Goal: Information Seeking & Learning: Check status

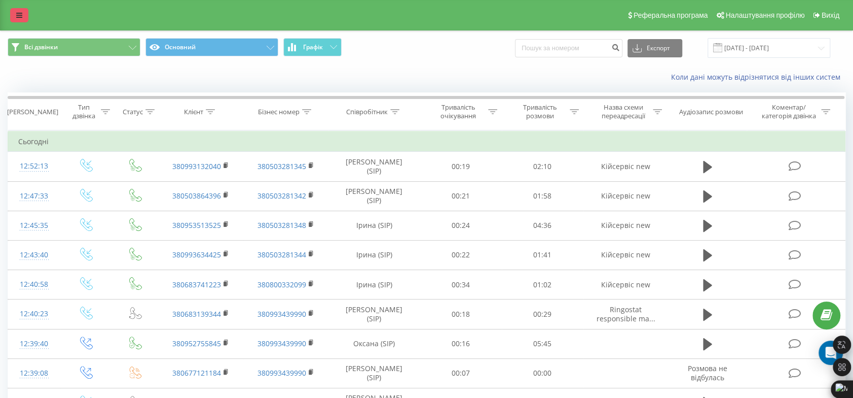
click at [27, 18] on link at bounding box center [19, 15] width 18 height 14
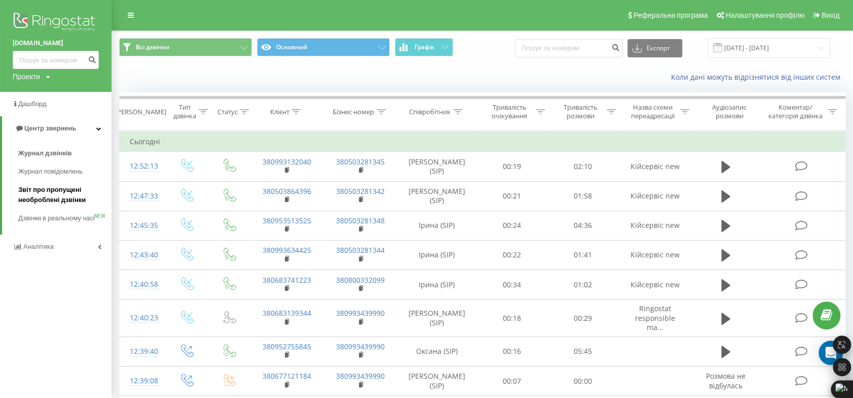
click at [65, 190] on span "Звіт про пропущені необроблені дзвінки" at bounding box center [62, 195] width 88 height 20
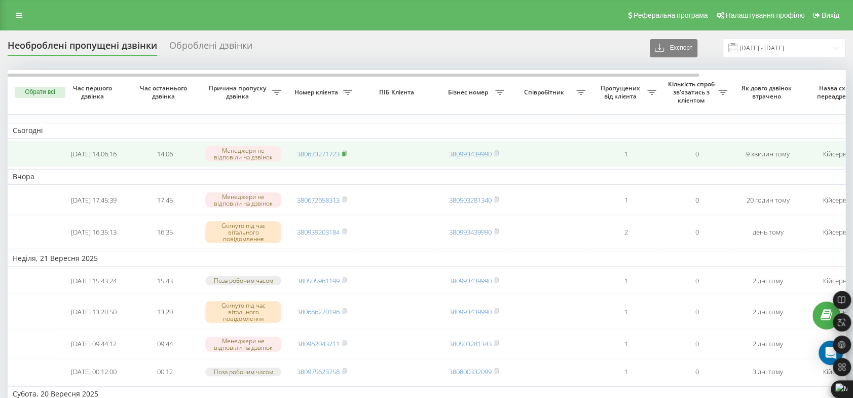
click at [347, 150] on icon at bounding box center [344, 153] width 5 height 6
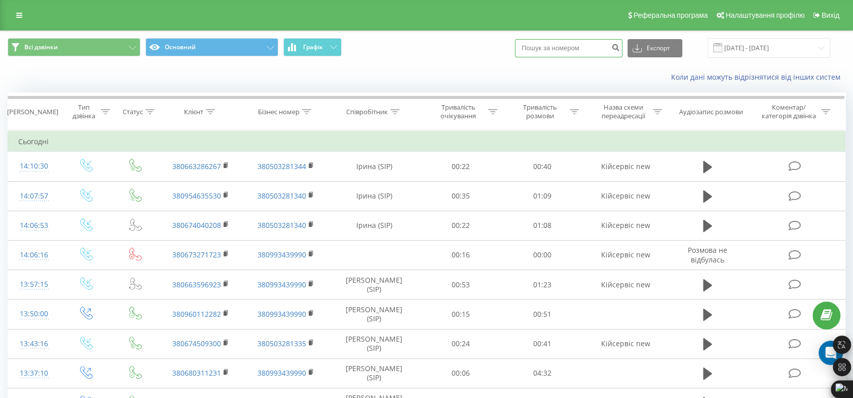
click at [574, 49] on input at bounding box center [569, 48] width 108 height 18
paste input "380673271723"
type input "380673271723"
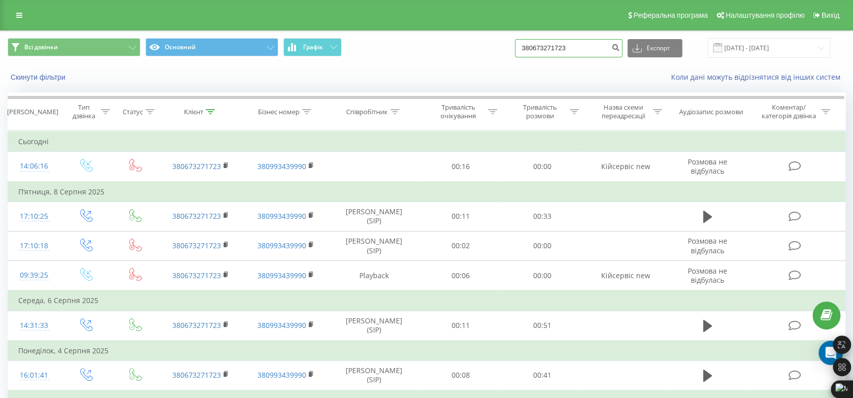
drag, startPoint x: 578, startPoint y: 48, endPoint x: 454, endPoint y: 50, distance: 123.8
click at [454, 50] on div "Всі дзвінки Основний Графік 380673271723 Експорт .csv .xls .xlsx 23.06.2025 - 2…" at bounding box center [427, 48] width 838 height 20
type input "0633252553"
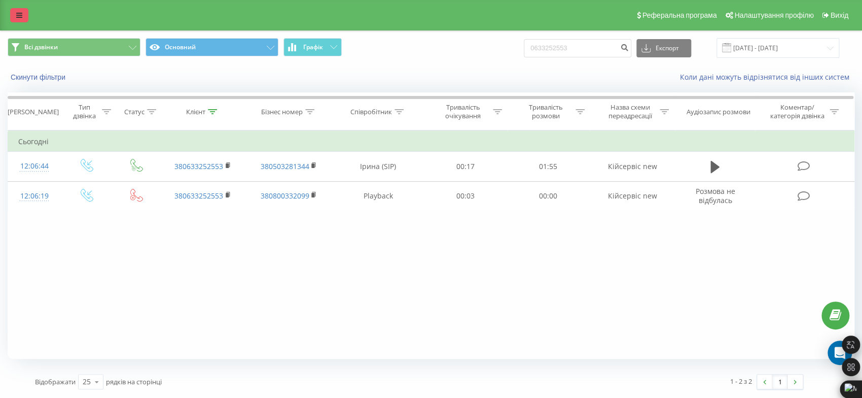
click at [19, 21] on link at bounding box center [19, 15] width 18 height 14
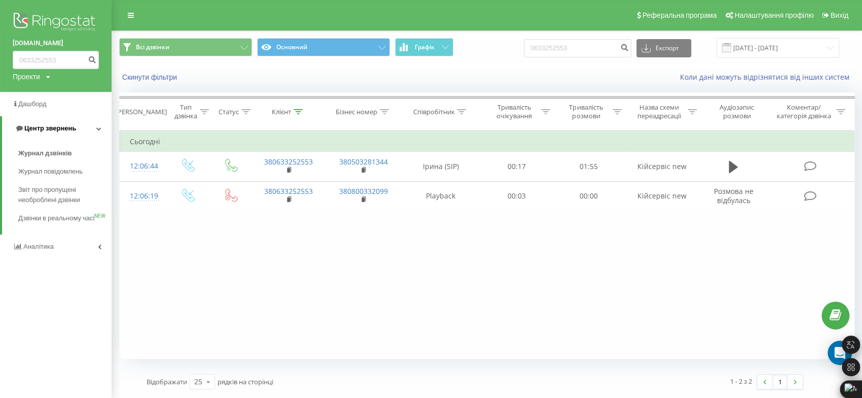
click at [60, 129] on span "Центр звернень" at bounding box center [50, 128] width 52 height 8
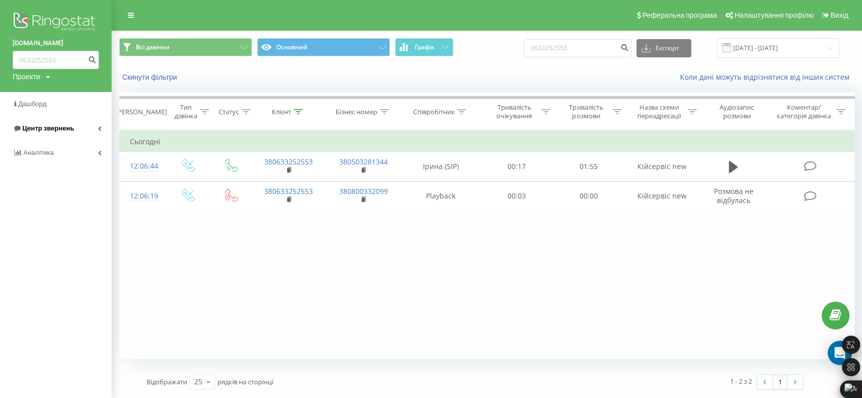
click at [60, 129] on span "Центр звернень" at bounding box center [48, 128] width 52 height 8
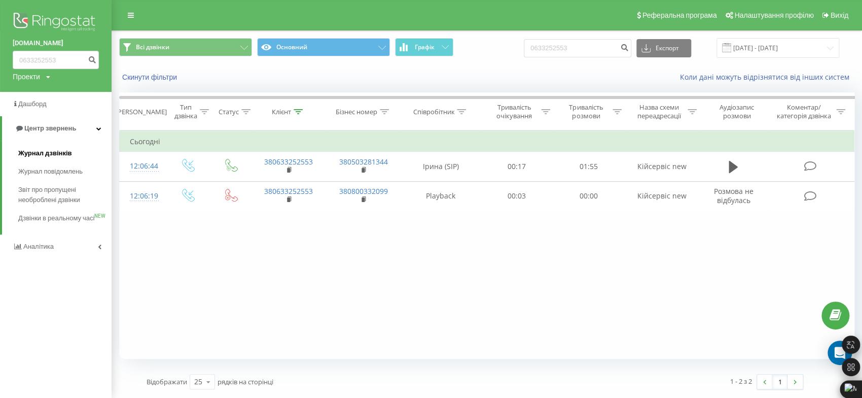
click at [58, 158] on span "Журнал дзвінків" at bounding box center [45, 153] width 54 height 10
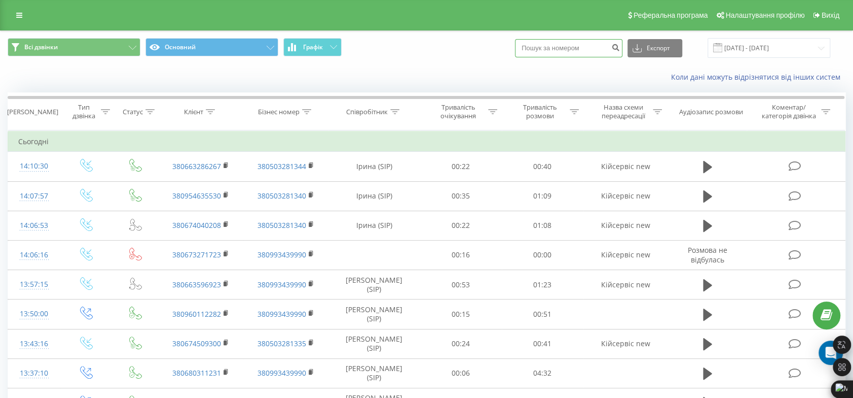
click at [565, 46] on input at bounding box center [569, 48] width 108 height 18
paste input "380993853517"
drag, startPoint x: 543, startPoint y: 46, endPoint x: 526, endPoint y: 46, distance: 16.7
click at [526, 46] on div "Всі дзвінки Основний Графік 380993853517 Експорт .csv .xls .xlsx 23.08.2025 - 2…" at bounding box center [427, 48] width 838 height 20
type input "0993853517"
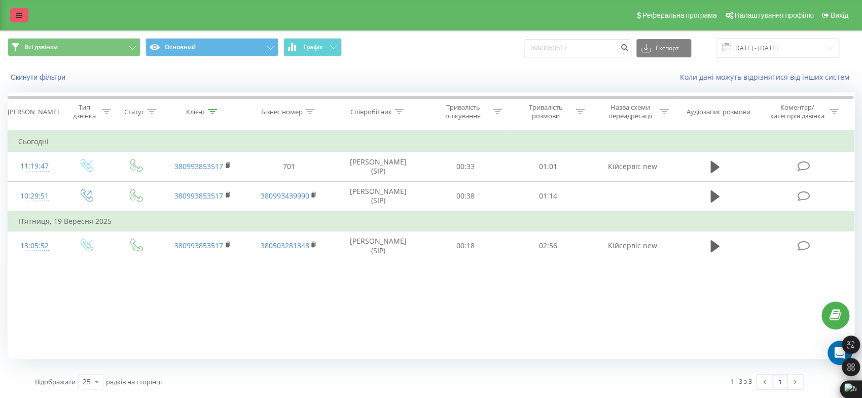
click at [23, 12] on link at bounding box center [19, 15] width 18 height 14
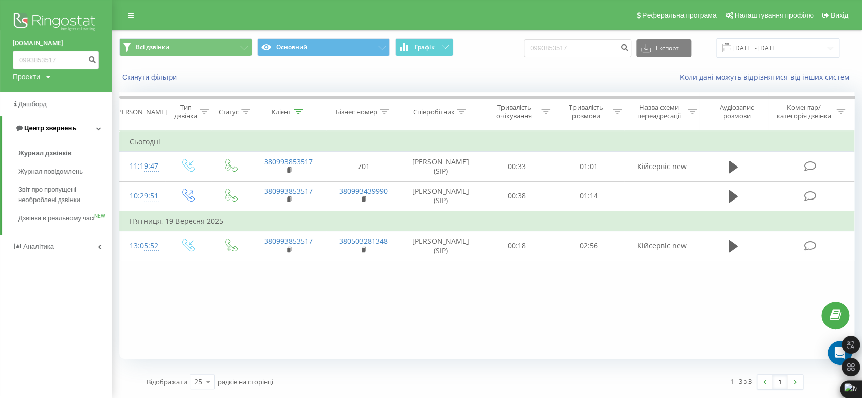
click at [69, 129] on span "Центр звернень" at bounding box center [50, 128] width 52 height 8
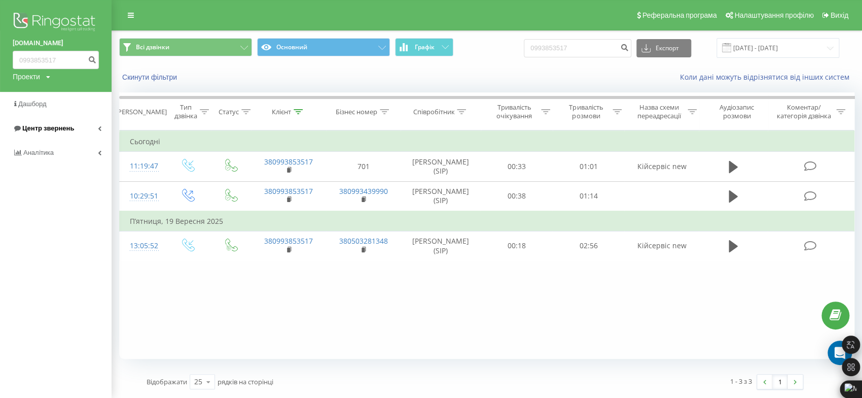
click at [69, 129] on span "Центр звернень" at bounding box center [48, 128] width 52 height 8
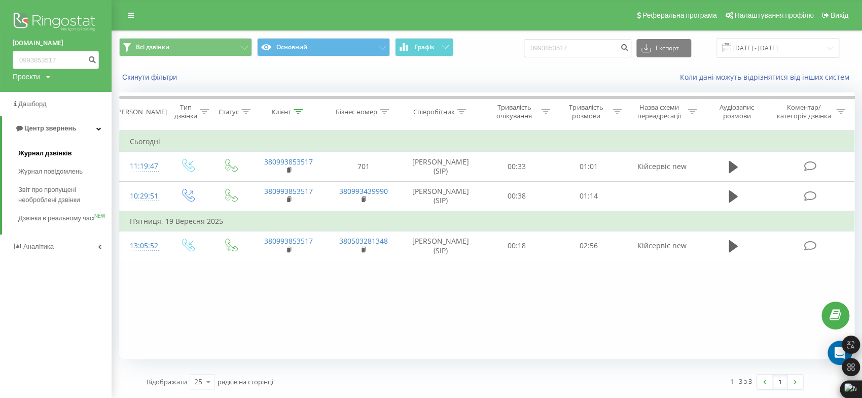
click at [37, 152] on span "Журнал дзвінків" at bounding box center [45, 153] width 54 height 10
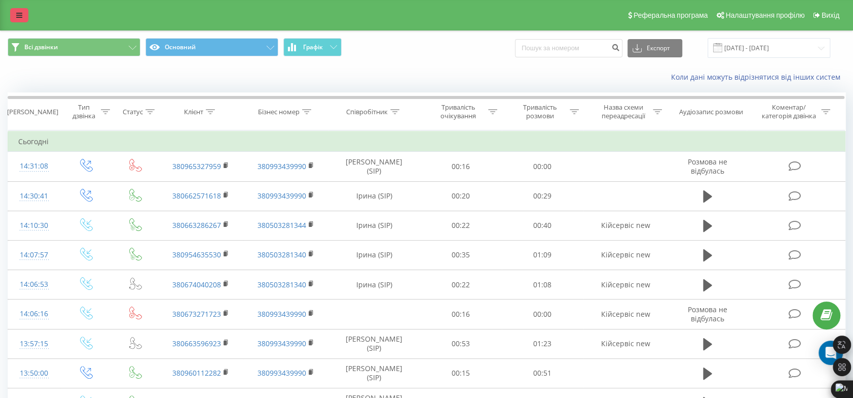
click at [18, 14] on icon at bounding box center [19, 15] width 6 height 7
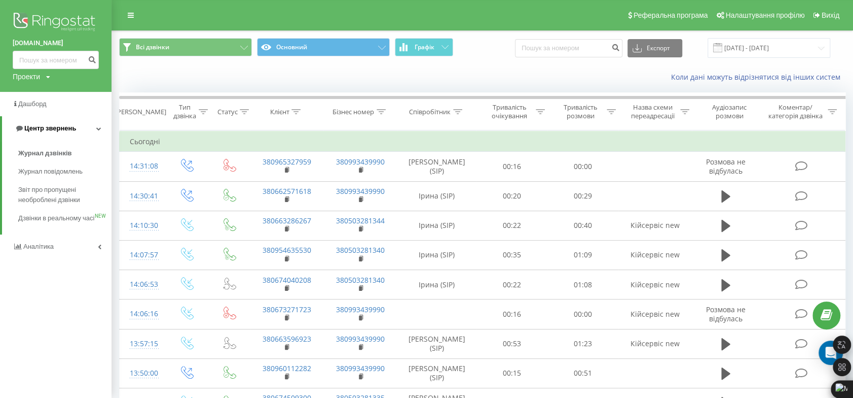
click at [56, 130] on span "Центр звернень" at bounding box center [50, 128] width 52 height 8
click at [56, 129] on span "Центр звернень" at bounding box center [48, 128] width 52 height 8
click at [58, 155] on span "Журнал дзвінків" at bounding box center [45, 153] width 54 height 10
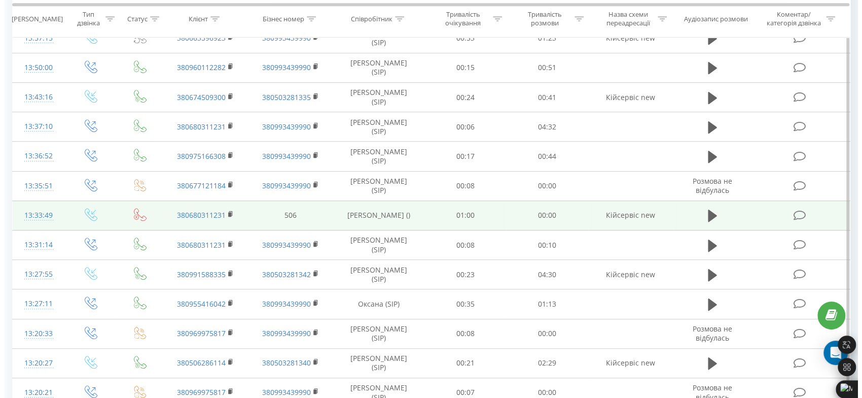
scroll to position [338, 0]
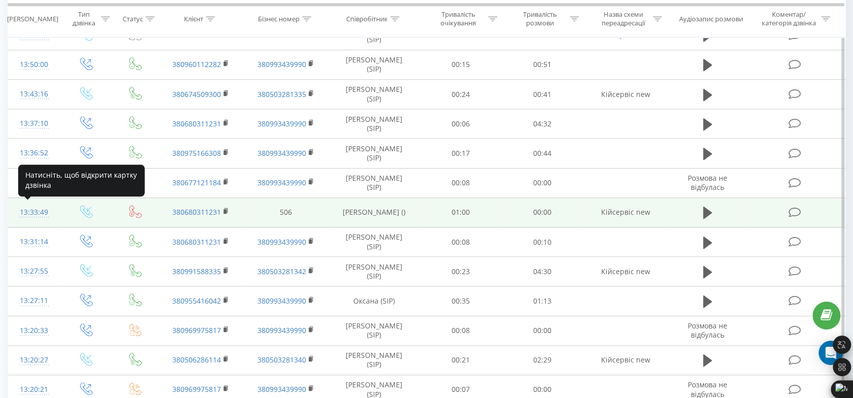
click at [31, 207] on div "13:33:49" at bounding box center [34, 212] width 32 height 20
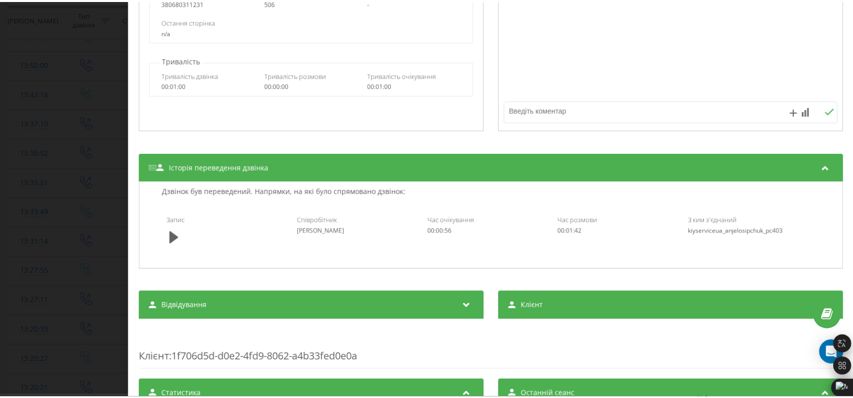
scroll to position [223, 0]
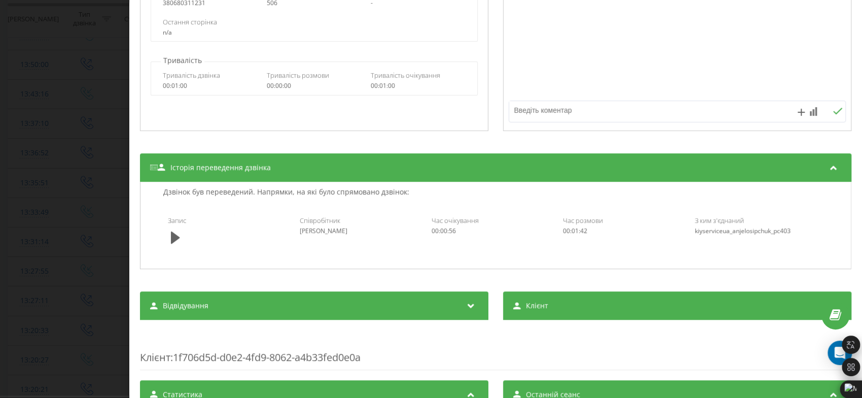
click at [67, 51] on div "Дзвінок : ua9_-1758623581.9062981 1 x - Invalid date 00:00 00:00 Транскрипція Д…" at bounding box center [431, 199] width 862 height 398
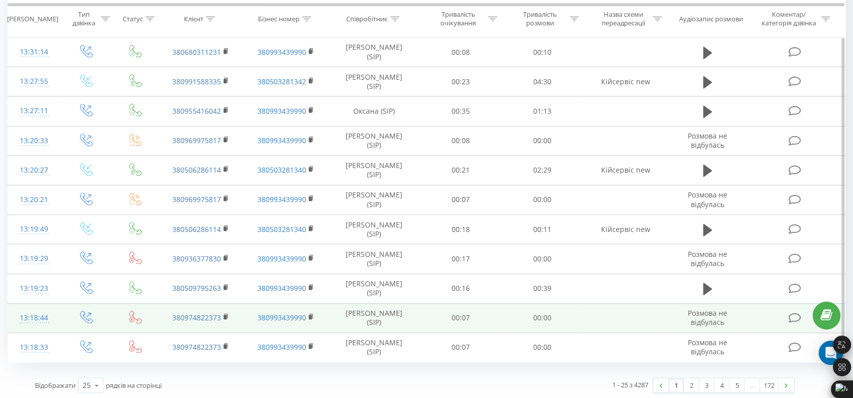
scroll to position [528, 0]
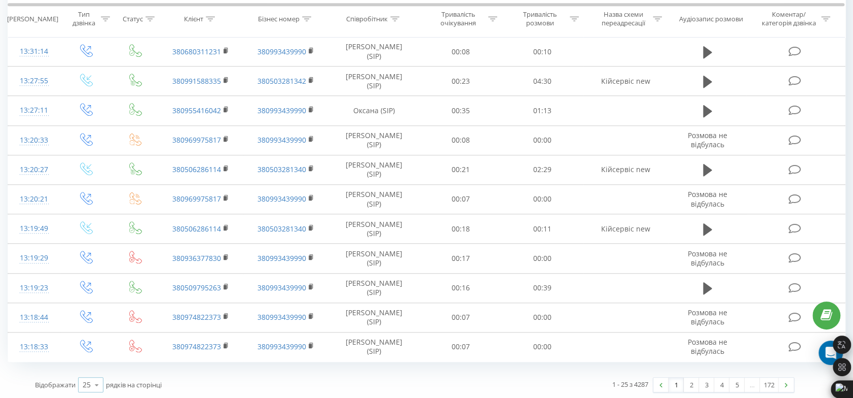
click at [93, 386] on icon at bounding box center [96, 385] width 15 height 20
click at [97, 356] on div "50" at bounding box center [91, 355] width 24 height 15
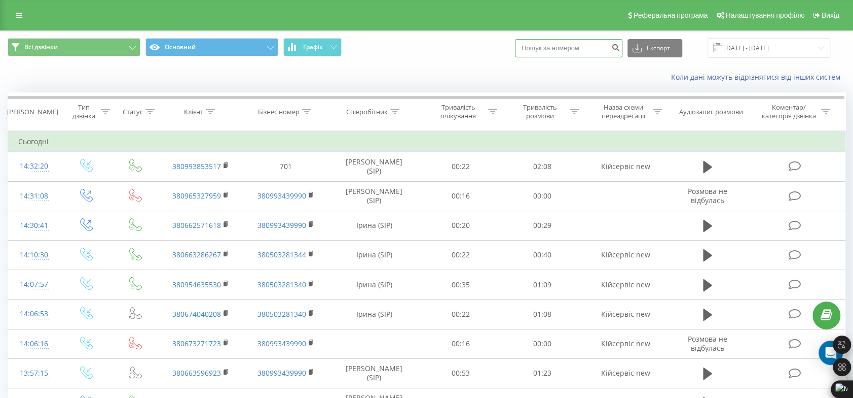
click at [591, 42] on input at bounding box center [569, 48] width 108 height 18
paste input "0639544633"
type input "0639544633"
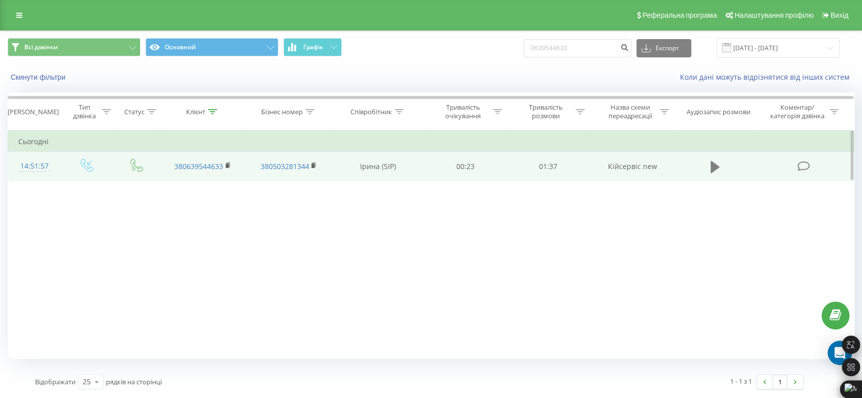
click at [715, 164] on icon at bounding box center [714, 167] width 9 height 12
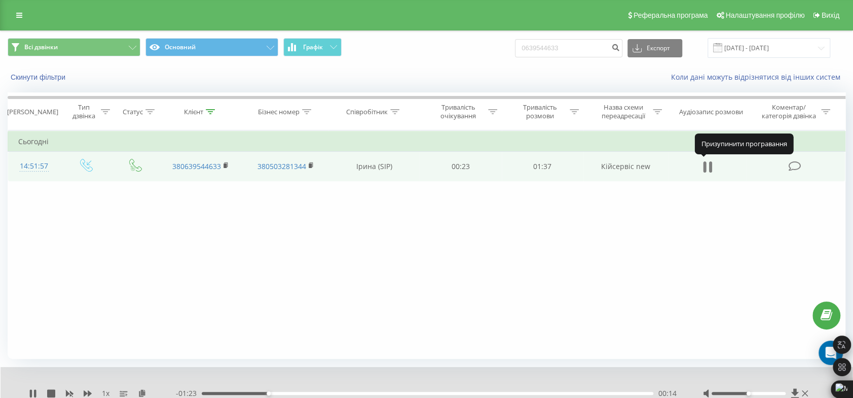
click at [710, 168] on icon at bounding box center [710, 166] width 3 height 11
click at [28, 19] on div "Реферальна програма Налаштування профілю Вихід" at bounding box center [426, 15] width 853 height 30
click at [22, 15] on icon at bounding box center [19, 15] width 6 height 7
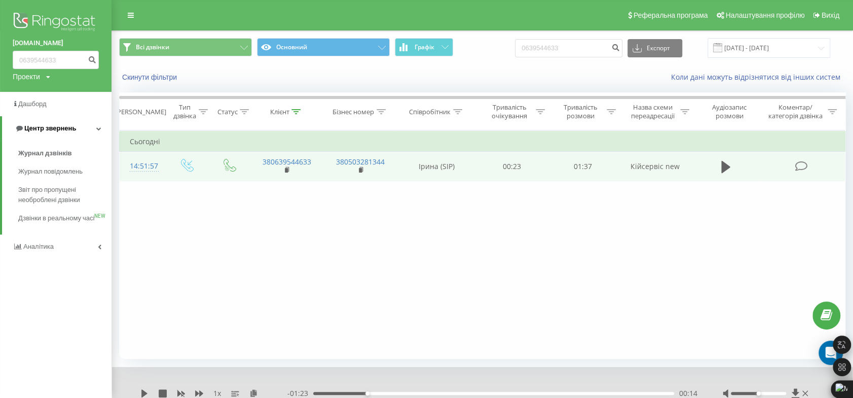
click at [52, 128] on span "Центр звернень" at bounding box center [50, 128] width 52 height 8
click at [52, 128] on span "Центр звернень" at bounding box center [48, 128] width 52 height 8
click at [53, 153] on span "Журнал дзвінків" at bounding box center [45, 153] width 54 height 10
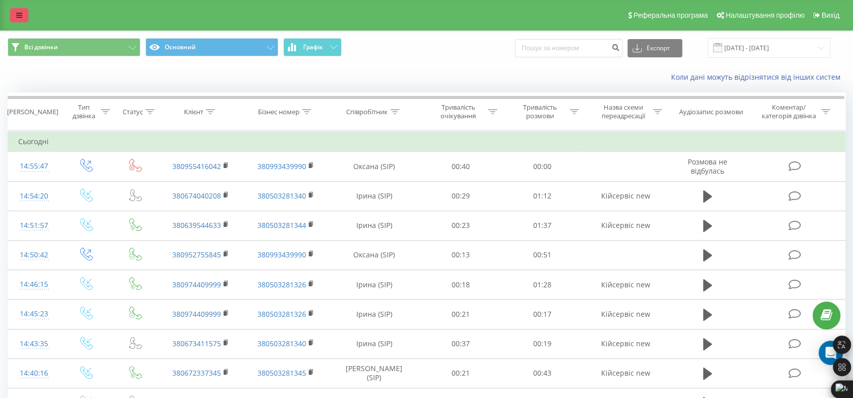
click at [22, 11] on link at bounding box center [19, 15] width 18 height 14
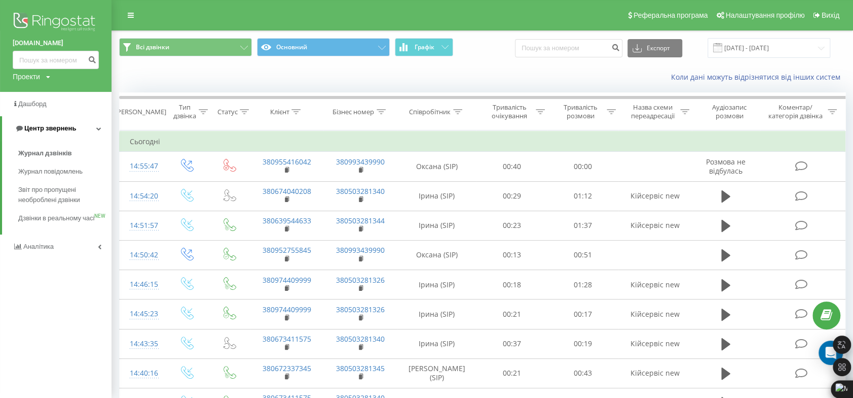
click at [58, 128] on span "Центр звернень" at bounding box center [50, 128] width 52 height 8
click at [58, 128] on span "Центр звернень" at bounding box center [48, 128] width 52 height 8
click at [46, 151] on span "Журнал дзвінків" at bounding box center [45, 153] width 54 height 10
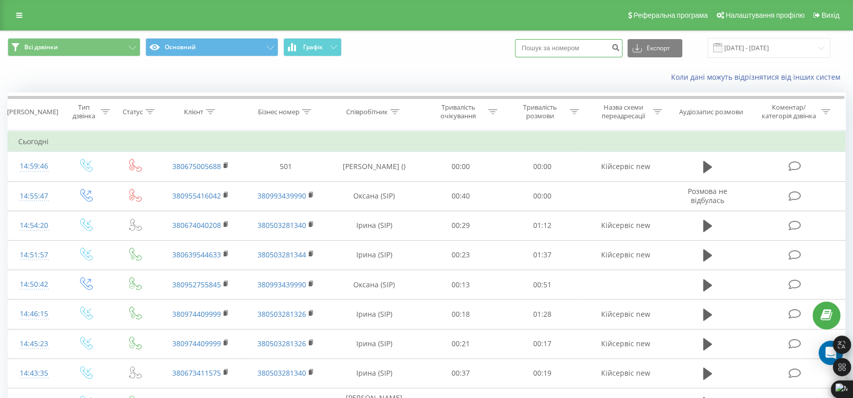
click at [600, 48] on input at bounding box center [569, 48] width 108 height 18
paste input "0952820142"
type input "0952820142"
click at [620, 46] on icon "submit" at bounding box center [616, 46] width 9 height 6
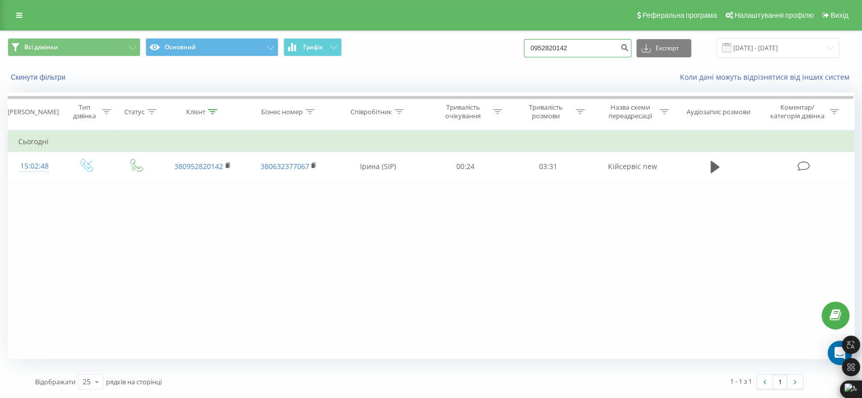
drag, startPoint x: 596, startPoint y: 48, endPoint x: 432, endPoint y: 55, distance: 164.5
click at [437, 57] on div "Всі дзвінки Основний Графік 0952820142 Експорт .csv .xls .xlsx [DATE] - [DATE]" at bounding box center [431, 48] width 847 height 20
paste input "0639544633"
type input "0639544633"
click at [631, 48] on button "submit" at bounding box center [625, 48] width 14 height 18
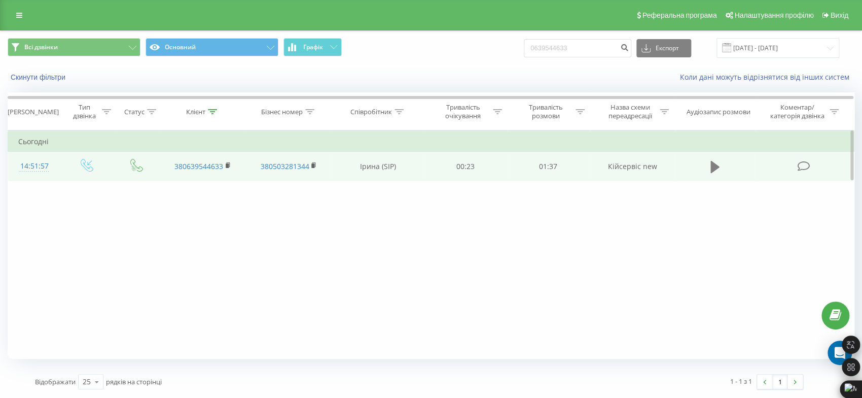
click at [708, 162] on button at bounding box center [714, 166] width 15 height 15
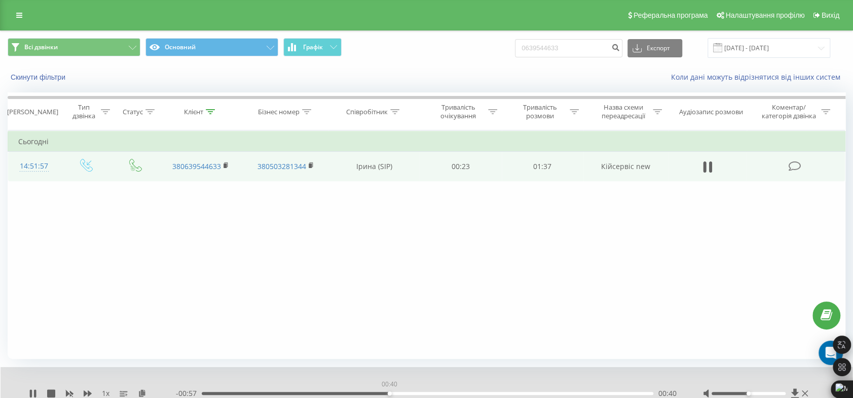
click at [389, 391] on div "00:40" at bounding box center [428, 392] width 452 height 3
click at [609, 392] on div "01:28" at bounding box center [428, 392] width 452 height 3
click at [806, 389] on icon at bounding box center [805, 393] width 6 height 8
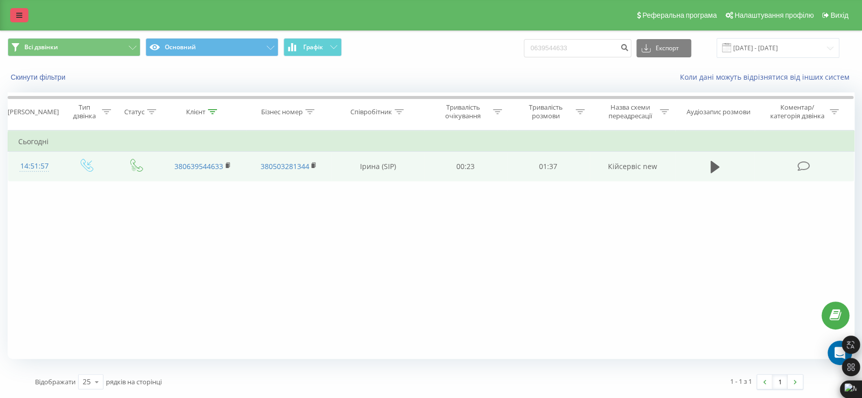
click at [20, 19] on link at bounding box center [19, 15] width 18 height 14
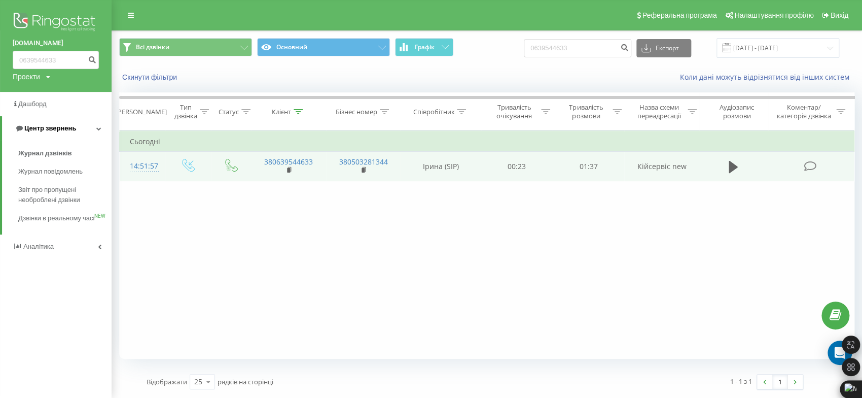
click at [57, 130] on span "Центр звернень" at bounding box center [50, 128] width 52 height 8
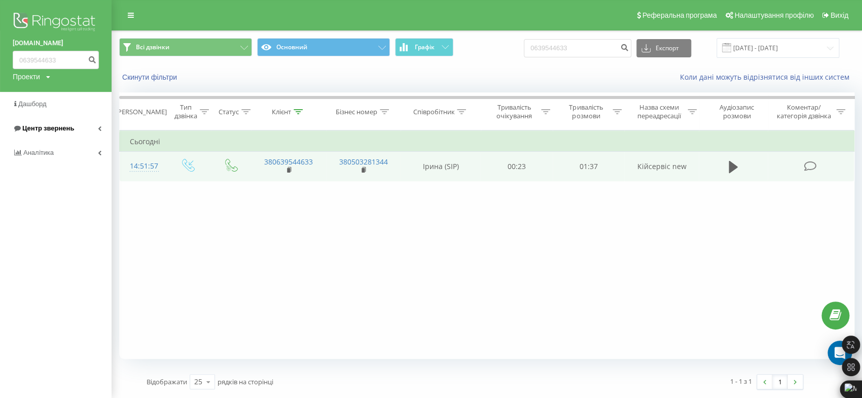
click at [57, 129] on span "Центр звернень" at bounding box center [48, 128] width 52 height 8
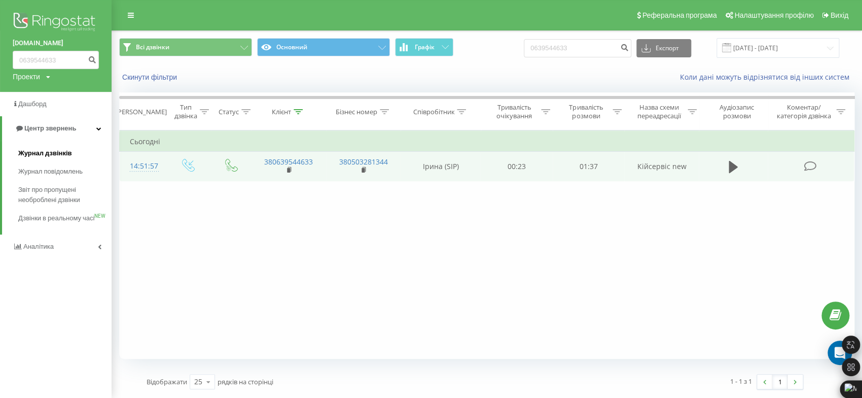
click at [53, 149] on span "Журнал дзвінків" at bounding box center [45, 153] width 54 height 10
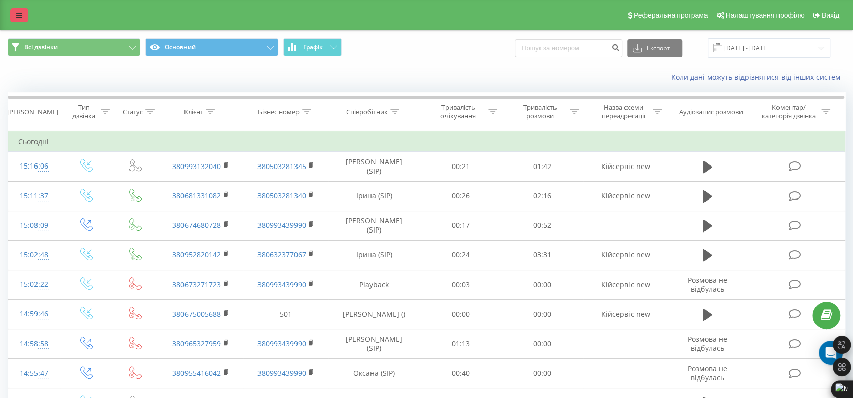
click at [17, 17] on icon at bounding box center [19, 15] width 6 height 7
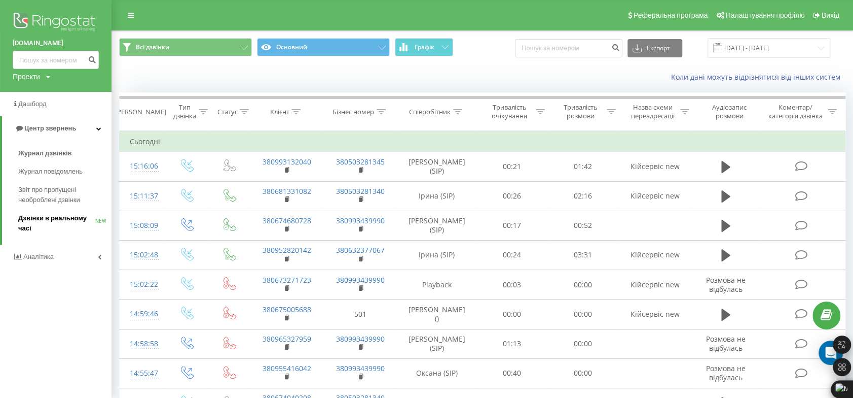
click at [57, 217] on span "Дзвінки в реальному часі" at bounding box center [56, 223] width 77 height 20
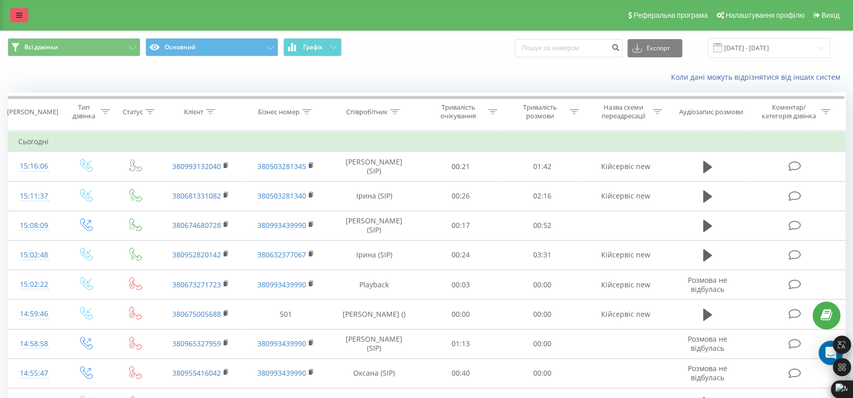
click at [15, 11] on link at bounding box center [19, 15] width 18 height 14
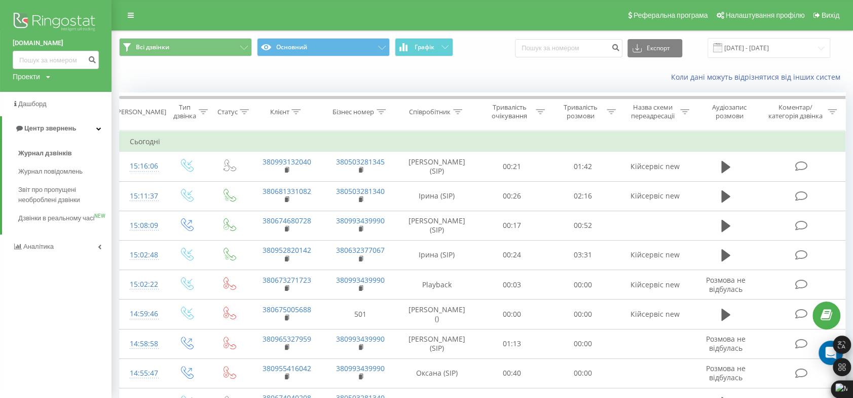
click at [517, 75] on div "Коли дані можуть відрізнятися вiд інших систем" at bounding box center [621, 77] width 463 height 10
click at [763, 48] on input "[DATE] - [DATE]" at bounding box center [769, 48] width 123 height 20
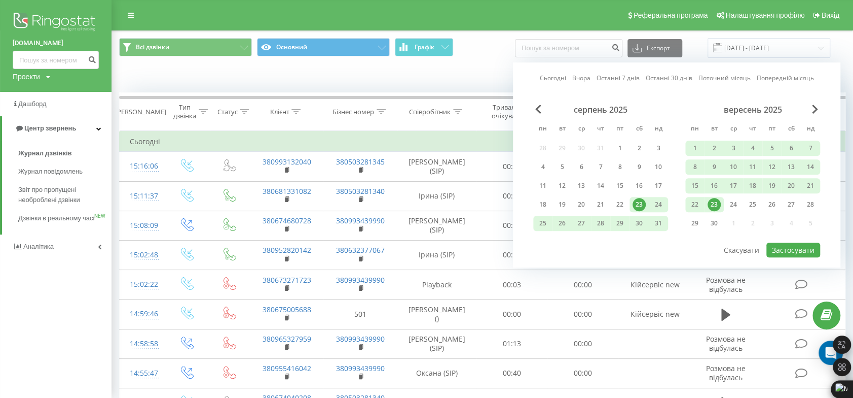
click at [16, 299] on div "kiyservice.ua Проекти kiyservice.ua Дашборд Центр звернень Журнал дзвінків Журн…" at bounding box center [56, 199] width 112 height 398
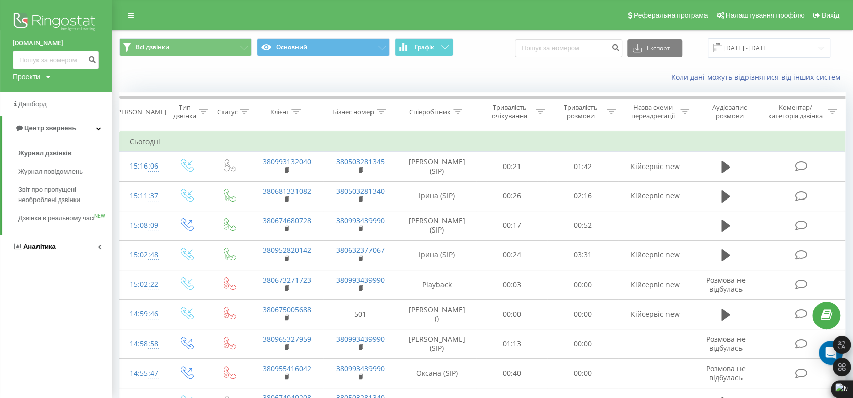
click at [44, 250] on span "Аналiтика" at bounding box center [39, 246] width 32 height 8
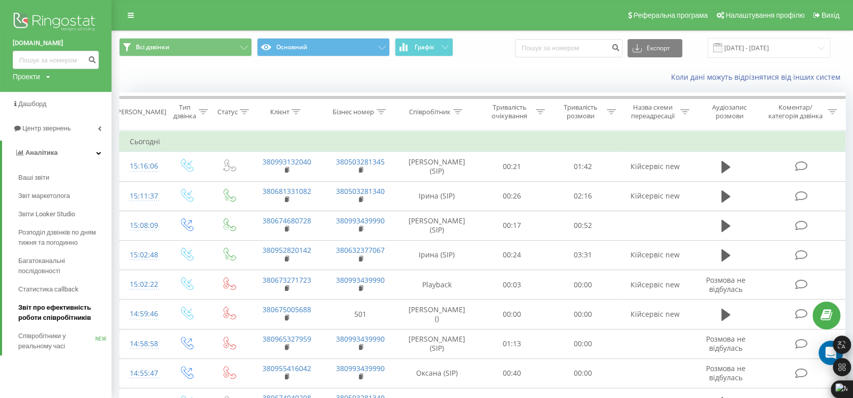
click at [64, 318] on span "Звіт про ефективність роботи співробітників" at bounding box center [62, 312] width 88 height 20
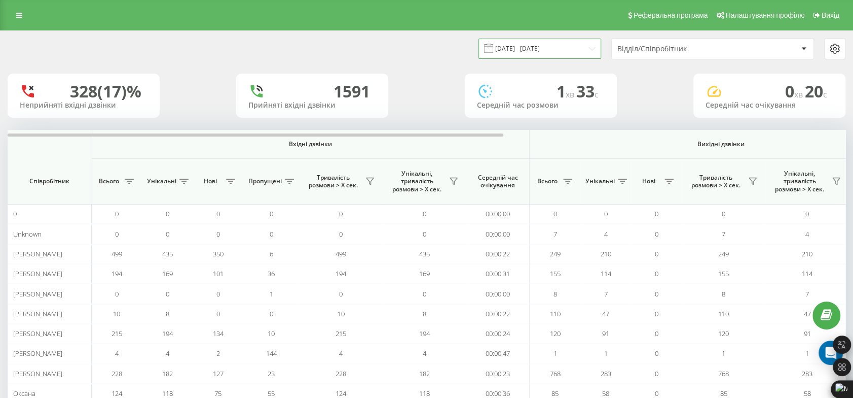
click at [527, 52] on input "[DATE] - [DATE]" at bounding box center [540, 49] width 123 height 20
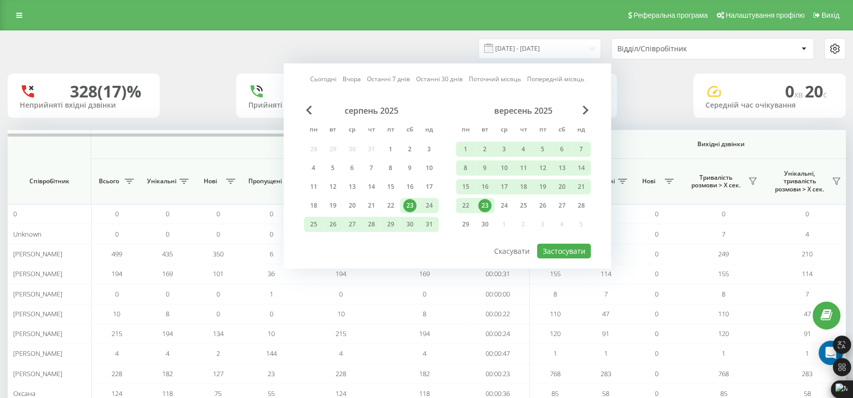
click at [487, 199] on div "23" at bounding box center [485, 205] width 13 height 13
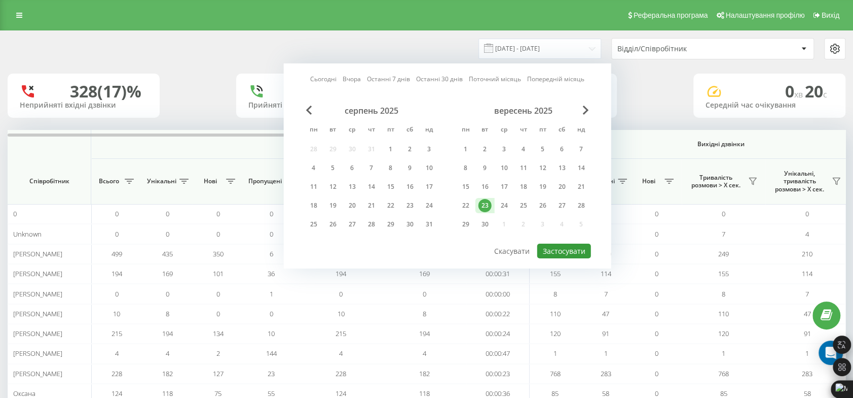
click at [558, 247] on button "Застосувати" at bounding box center [565, 250] width 54 height 15
type input "[DATE] - [DATE]"
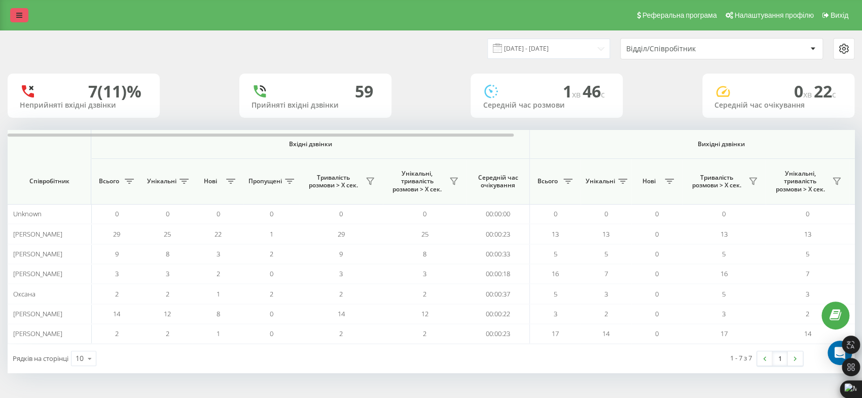
click at [18, 21] on link at bounding box center [19, 15] width 18 height 14
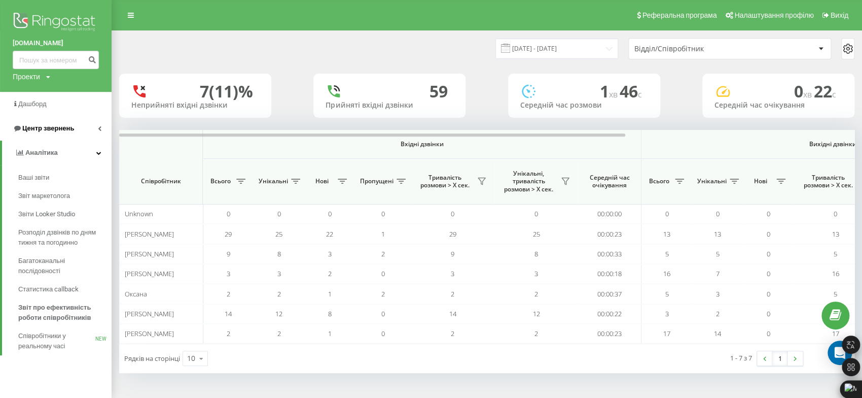
click at [75, 121] on link "Центр звернень" at bounding box center [56, 128] width 112 height 24
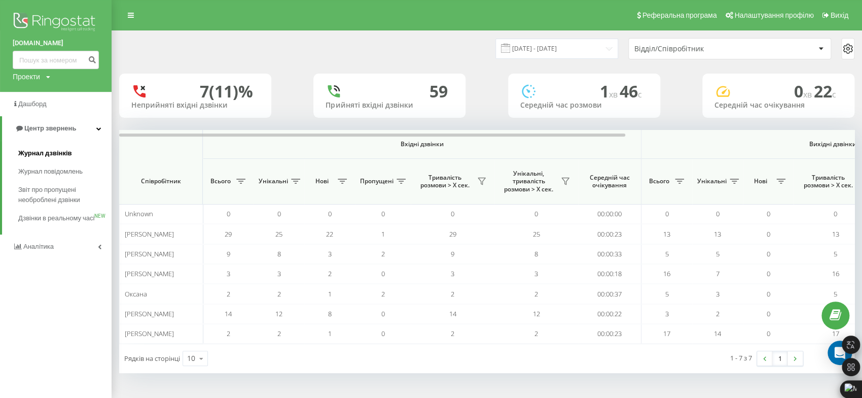
click at [47, 149] on span "Журнал дзвінків" at bounding box center [45, 153] width 54 height 10
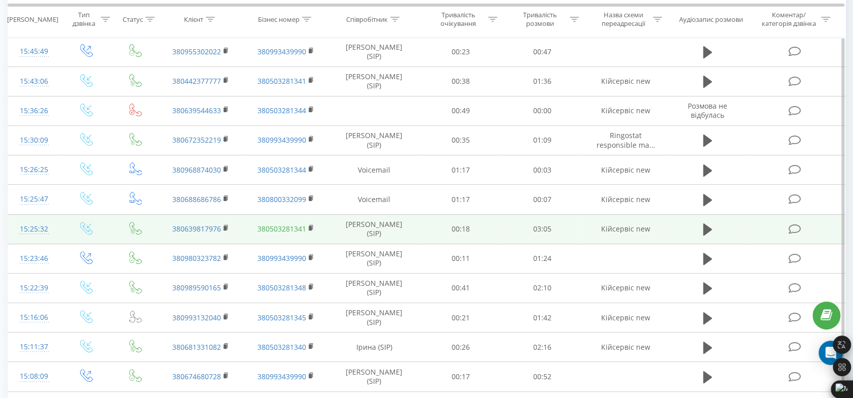
scroll to position [113, 0]
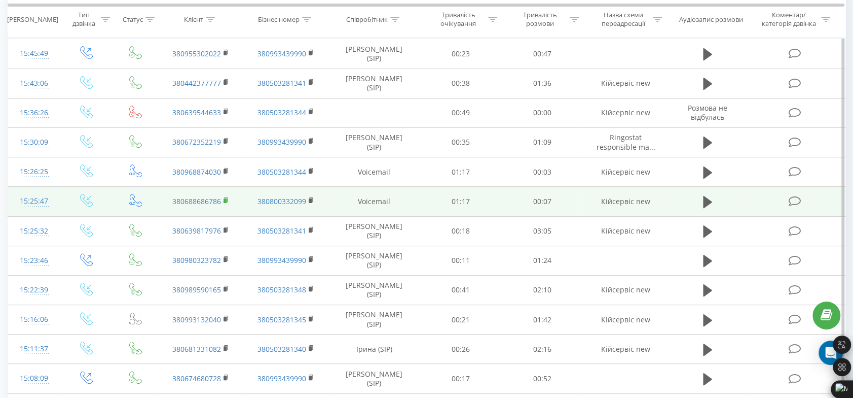
click at [224, 199] on icon at bounding box center [227, 200] width 6 height 7
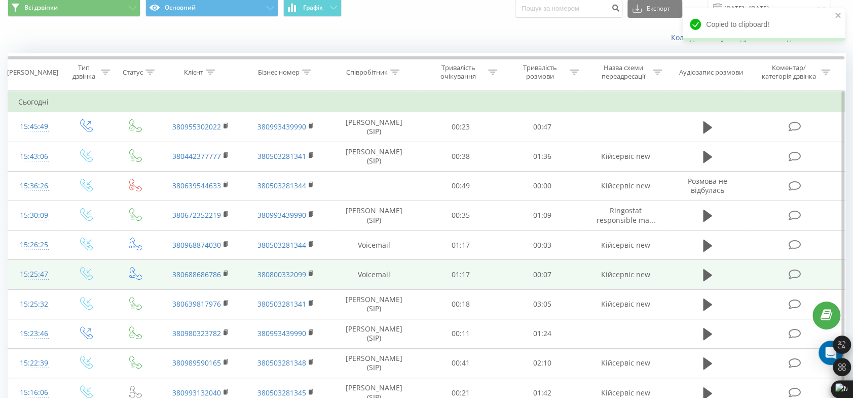
scroll to position [0, 0]
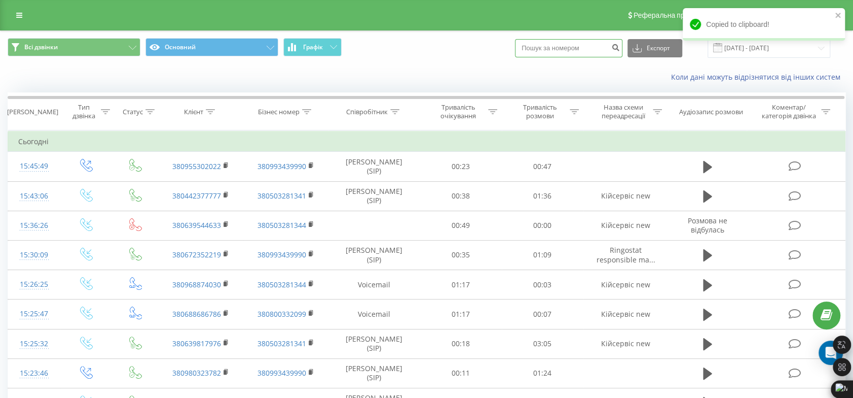
paste input "380688686786"
type input "380688686786"
click at [623, 41] on button "submit" at bounding box center [616, 48] width 14 height 18
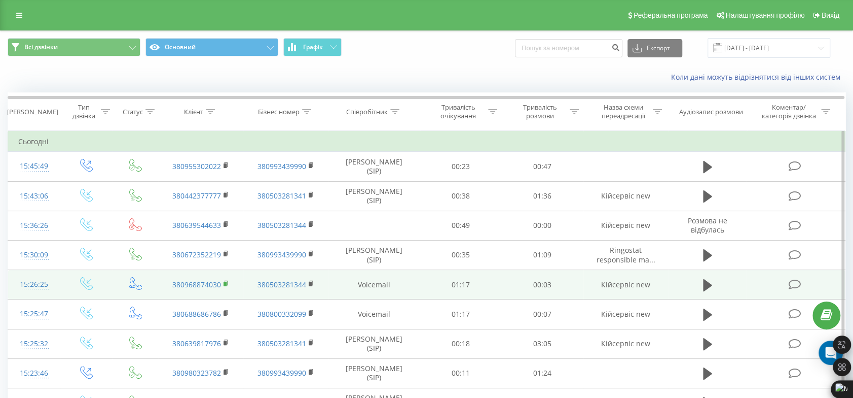
click at [226, 281] on rect at bounding box center [225, 283] width 3 height 5
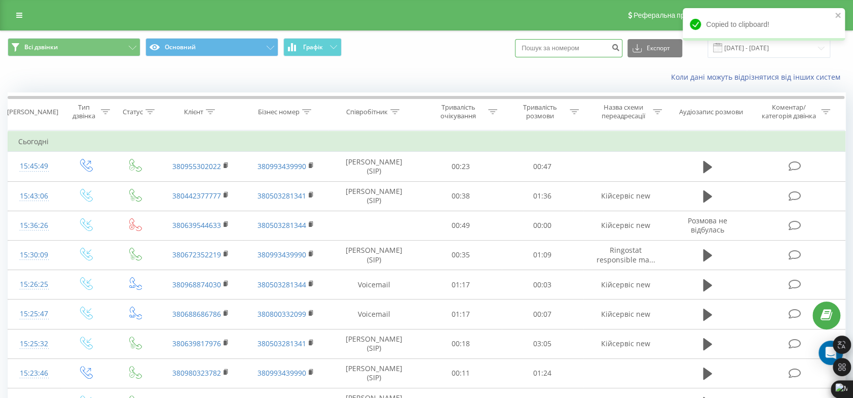
paste input "380968874030"
type input "380968874030"
click at [620, 45] on icon "submit" at bounding box center [616, 46] width 9 height 6
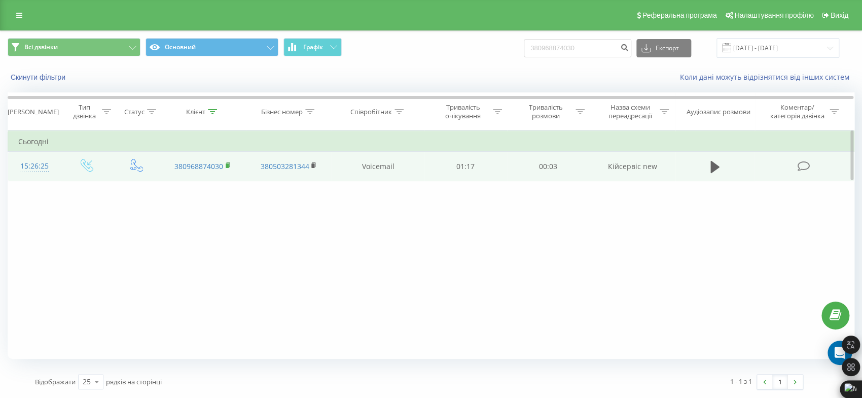
click at [226, 164] on rect at bounding box center [227, 165] width 3 height 5
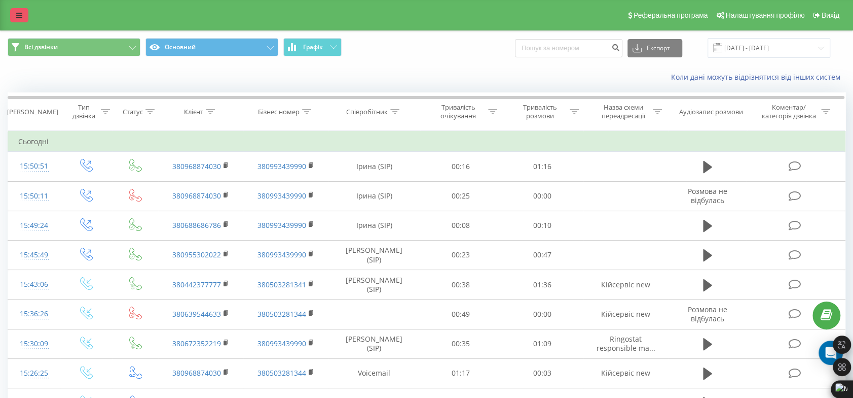
click at [14, 13] on link at bounding box center [19, 15] width 18 height 14
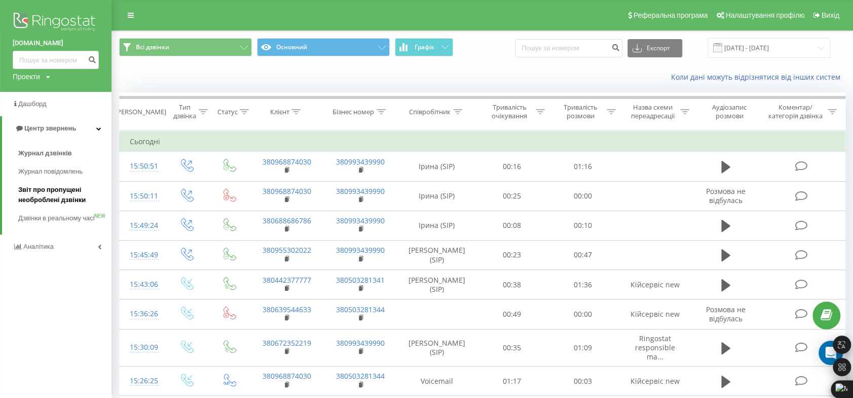
click at [74, 198] on span "Звіт про пропущені необроблені дзвінки" at bounding box center [62, 195] width 88 height 20
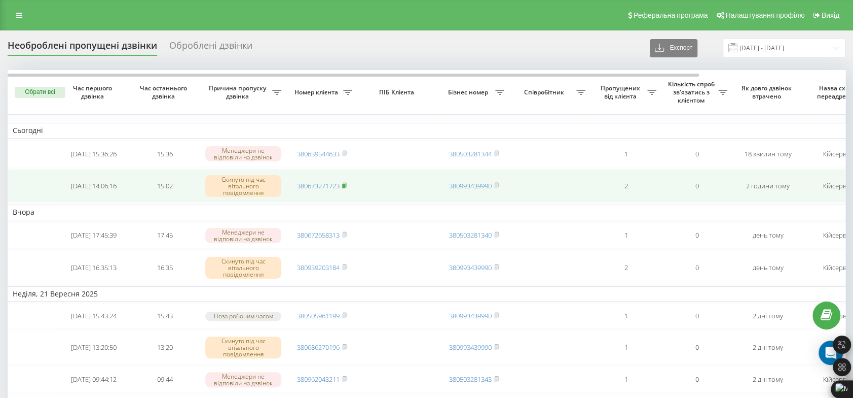
click at [345, 187] on rect at bounding box center [343, 186] width 3 height 5
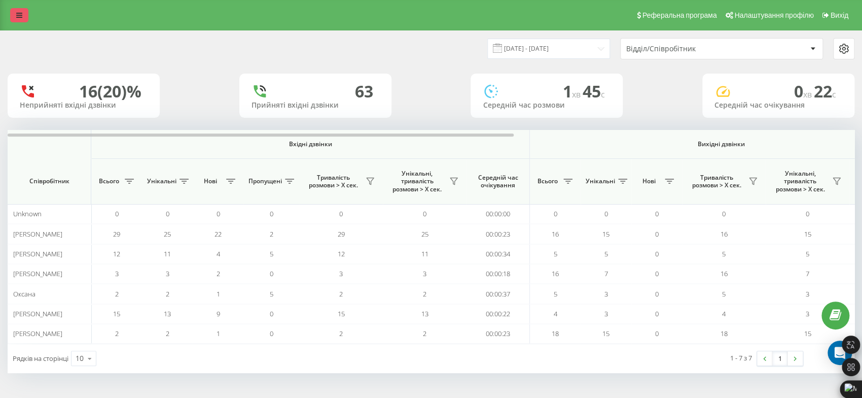
click at [16, 16] on icon at bounding box center [19, 15] width 6 height 7
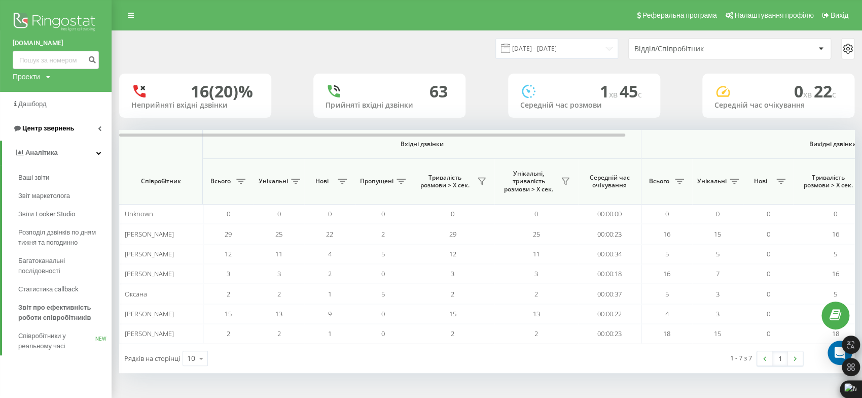
click at [44, 129] on span "Центр звернень" at bounding box center [48, 128] width 52 height 8
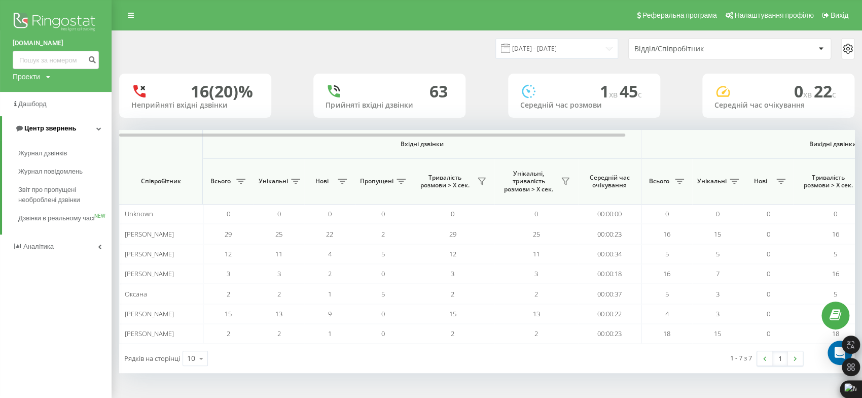
click at [45, 128] on span "Центр звернень" at bounding box center [50, 128] width 52 height 8
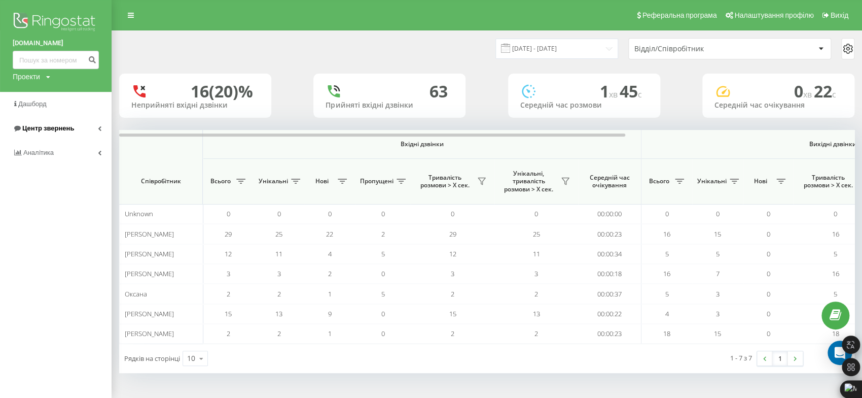
click at [54, 129] on span "Центр звернень" at bounding box center [48, 128] width 52 height 8
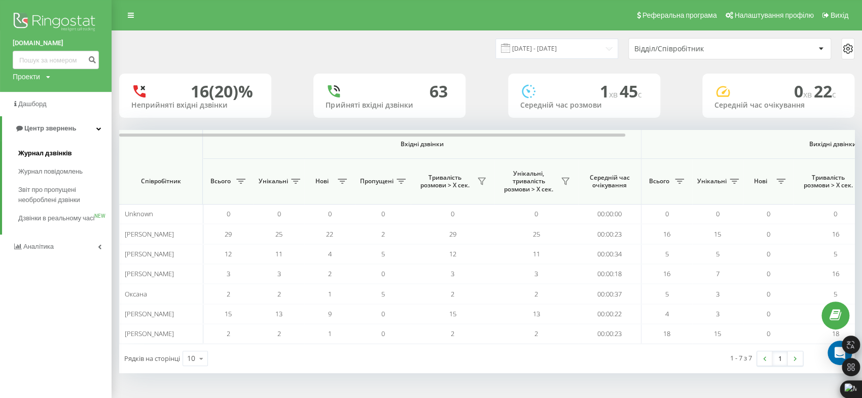
click at [37, 153] on span "Журнал дзвінків" at bounding box center [45, 153] width 54 height 10
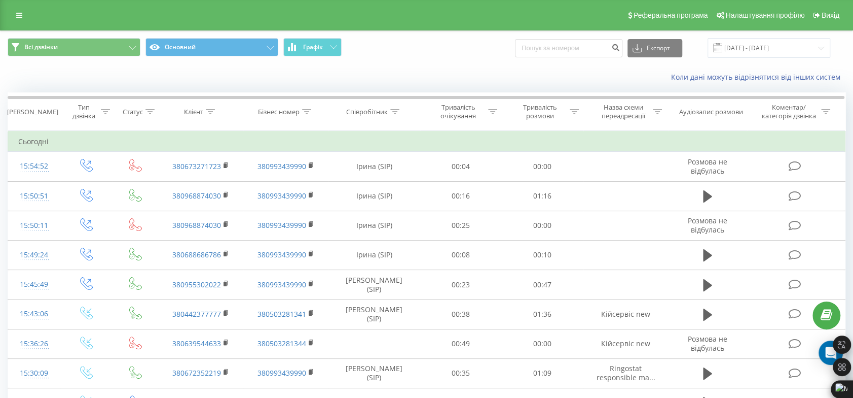
click at [29, 10] on div "Реферальна програма Налаштування профілю Вихід" at bounding box center [426, 15] width 853 height 30
click at [21, 12] on icon at bounding box center [19, 15] width 6 height 7
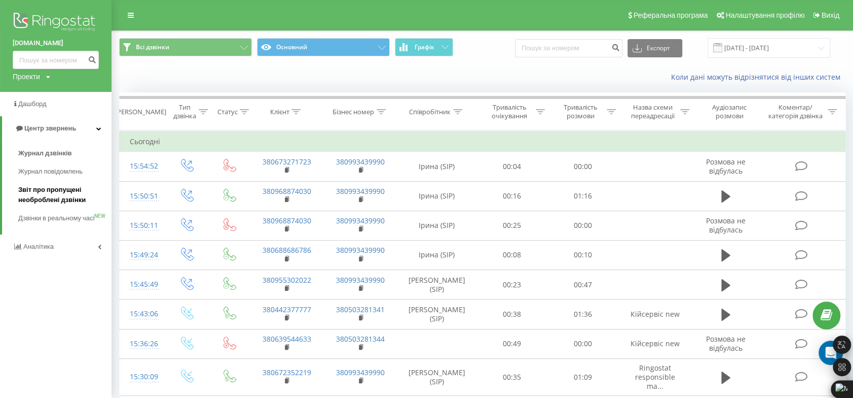
click at [76, 202] on span "Звіт про пропущені необроблені дзвінки" at bounding box center [62, 195] width 88 height 20
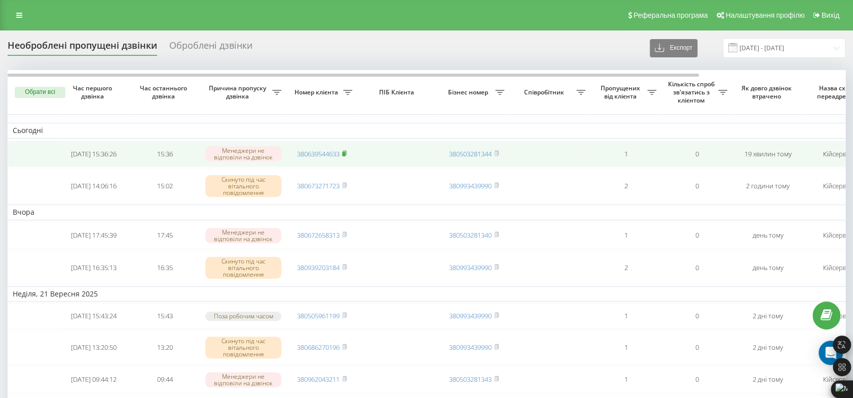
click at [346, 150] on icon at bounding box center [345, 152] width 4 height 5
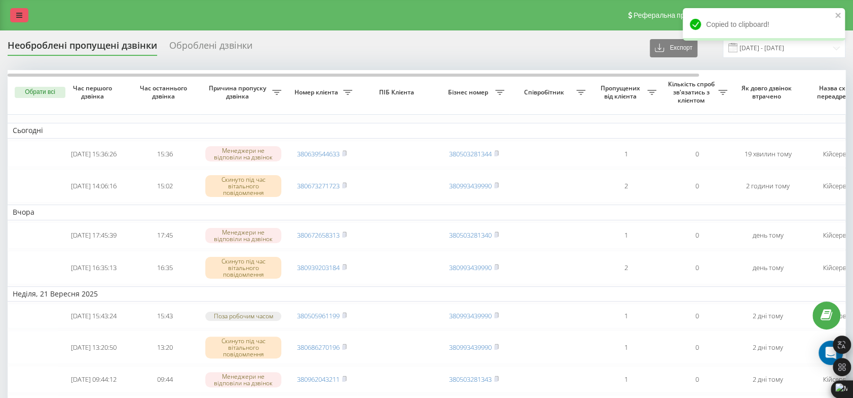
click at [19, 15] on icon at bounding box center [19, 15] width 6 height 7
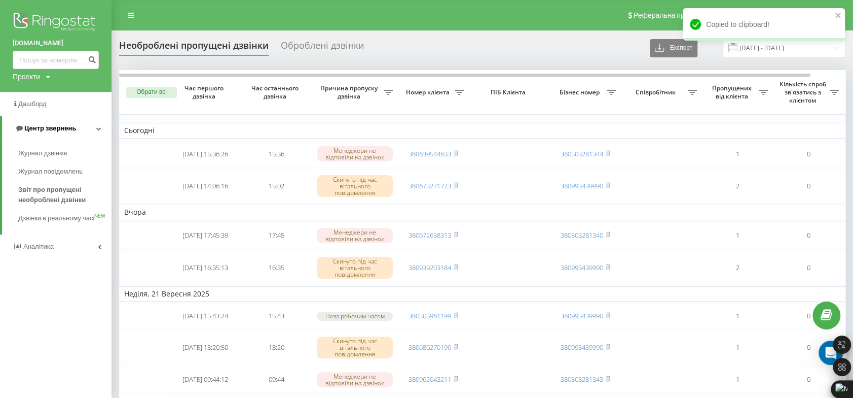
click at [52, 125] on span "Центр звернень" at bounding box center [50, 128] width 52 height 8
click at [52, 126] on span "Центр звернень" at bounding box center [48, 128] width 52 height 8
click at [51, 156] on span "Журнал дзвінків" at bounding box center [45, 153] width 54 height 10
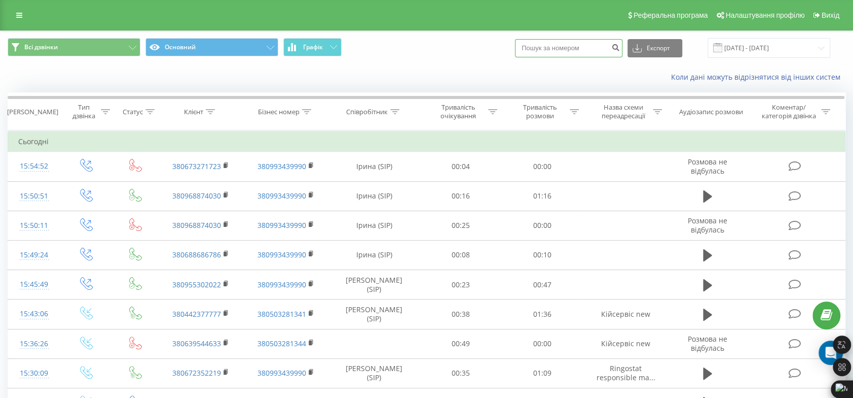
paste input "380639544633"
type input "380639544633"
click at [623, 41] on button "submit" at bounding box center [616, 48] width 14 height 18
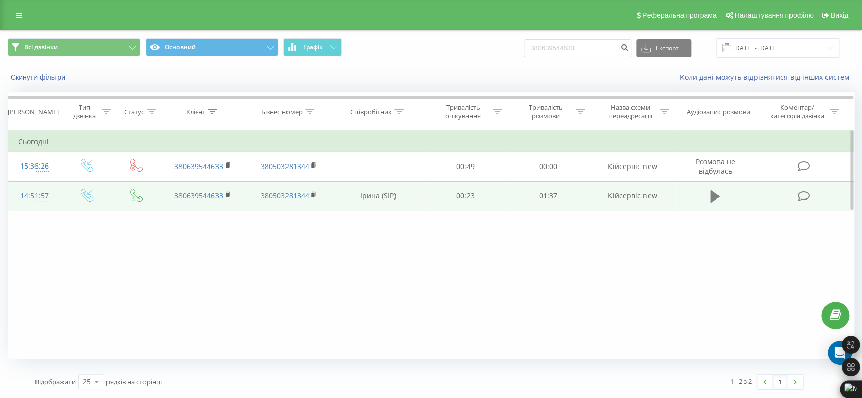
click at [715, 200] on icon at bounding box center [714, 196] width 9 height 14
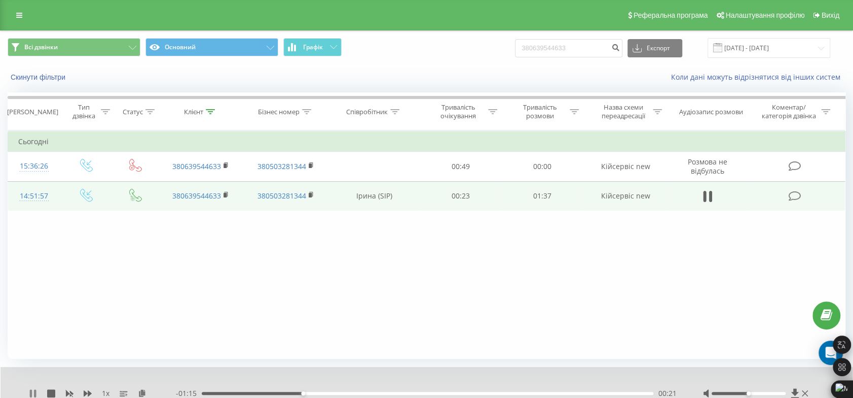
click at [31, 389] on icon at bounding box center [31, 393] width 2 height 8
click at [807, 390] on icon at bounding box center [805, 393] width 6 height 6
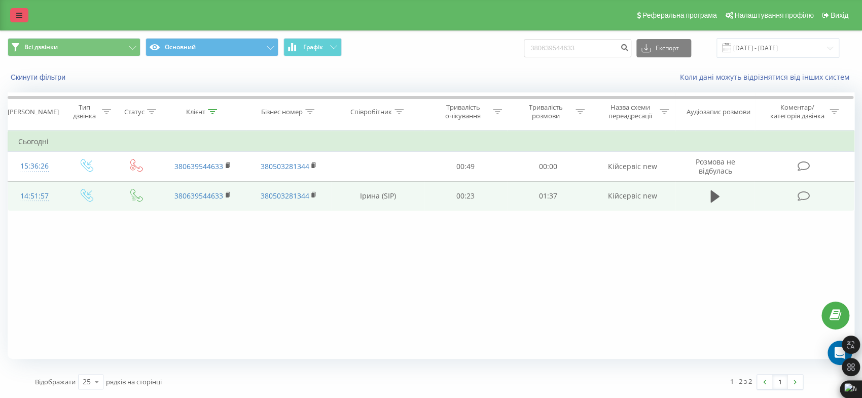
click at [20, 14] on icon at bounding box center [19, 15] width 6 height 7
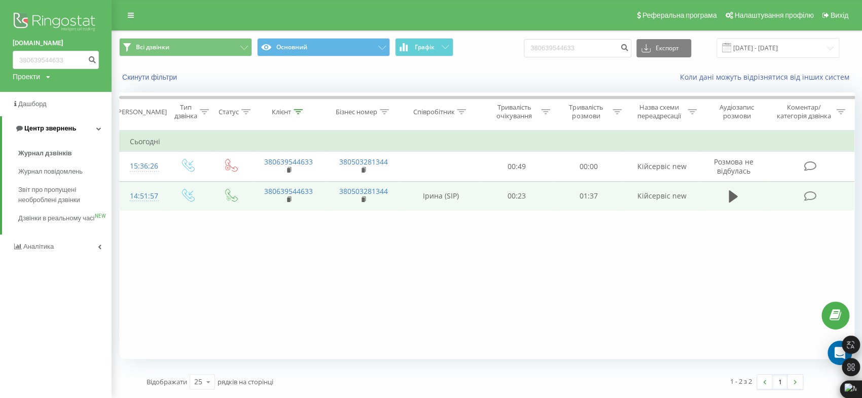
click at [54, 132] on span "Центр звернень" at bounding box center [50, 128] width 52 height 8
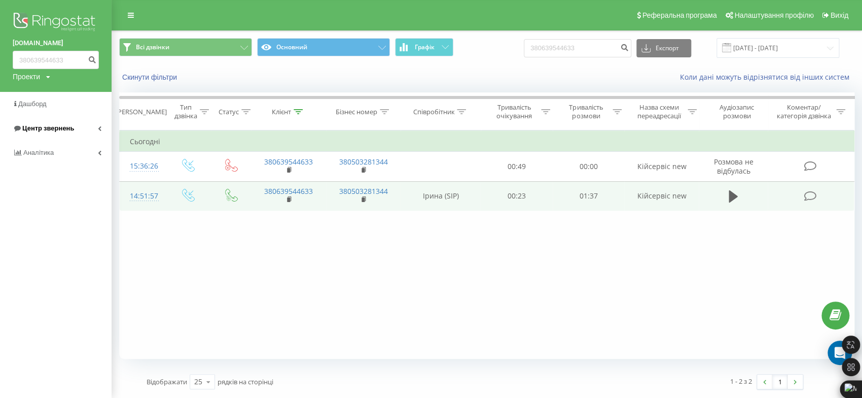
click at [54, 132] on span "Центр звернень" at bounding box center [48, 128] width 52 height 8
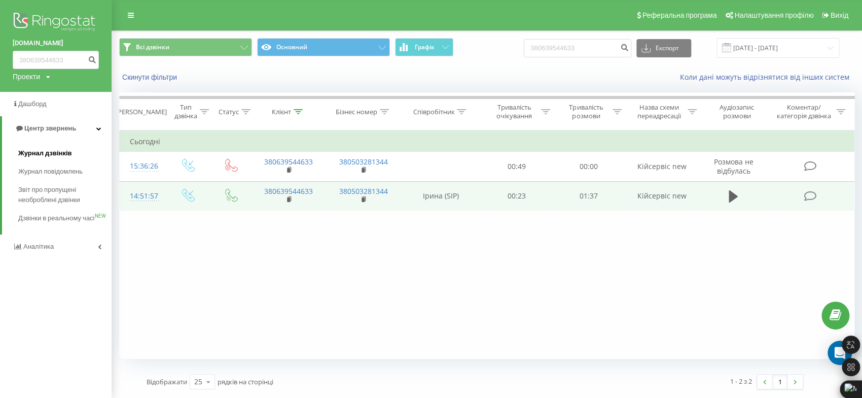
click at [33, 150] on span "Журнал дзвінків" at bounding box center [45, 153] width 54 height 10
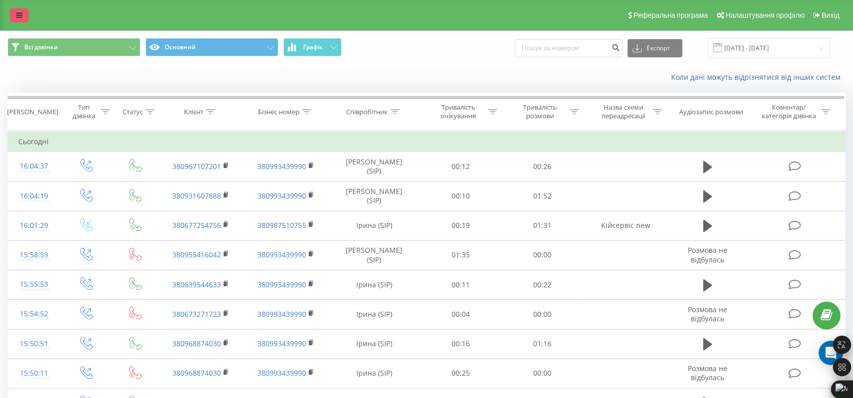
click at [21, 12] on icon at bounding box center [19, 15] width 6 height 7
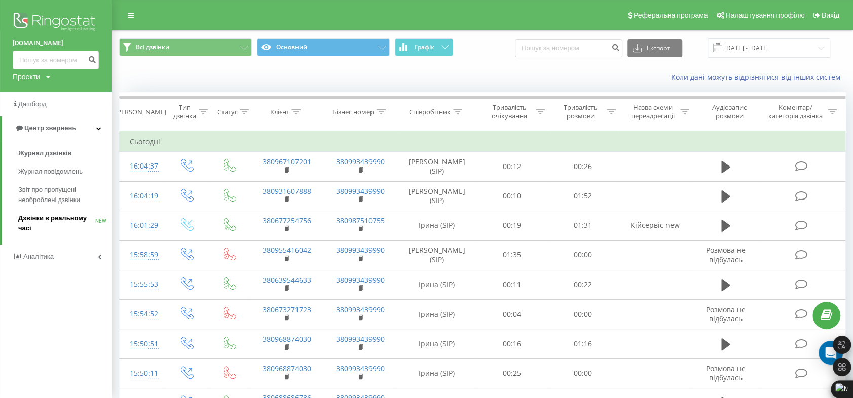
click at [62, 218] on span "Дзвінки в реальному часі" at bounding box center [56, 223] width 77 height 20
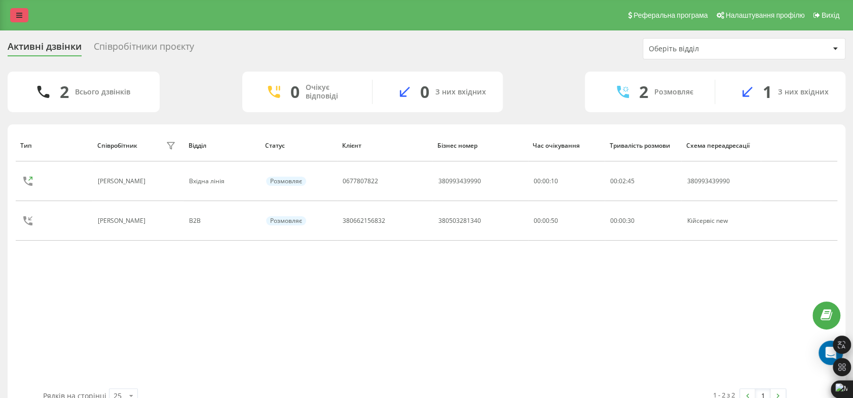
click at [19, 18] on icon at bounding box center [19, 15] width 6 height 7
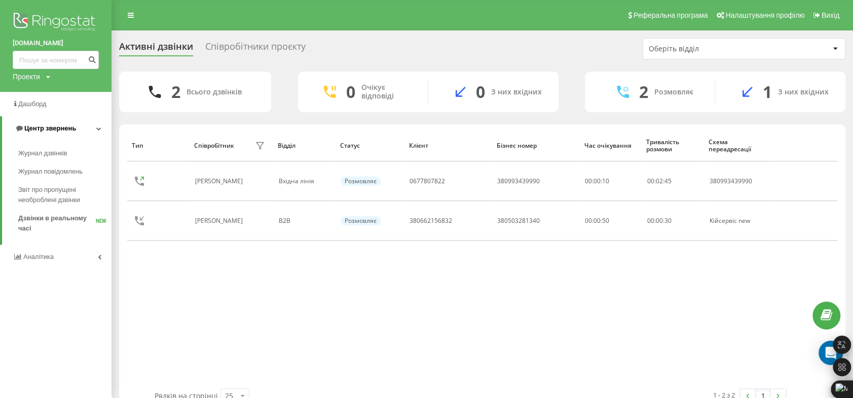
click at [45, 129] on span "Центр звернень" at bounding box center [50, 128] width 52 height 8
click at [45, 129] on span "Центр звернень" at bounding box center [48, 128] width 52 height 8
click at [49, 147] on link "Журнал дзвінків" at bounding box center [64, 153] width 93 height 18
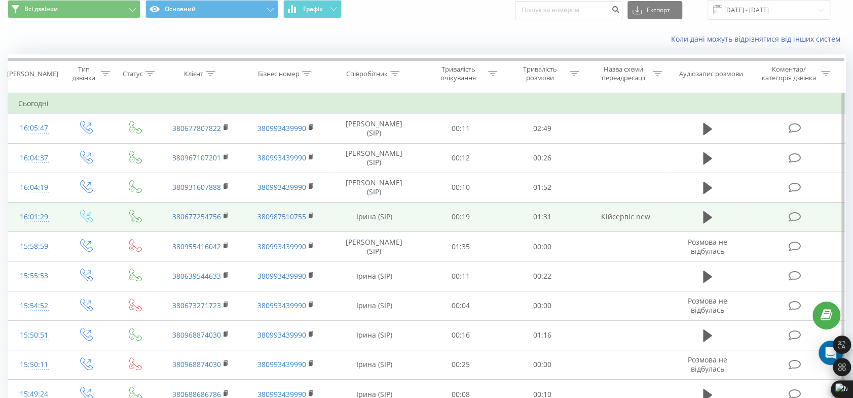
scroll to position [56, 0]
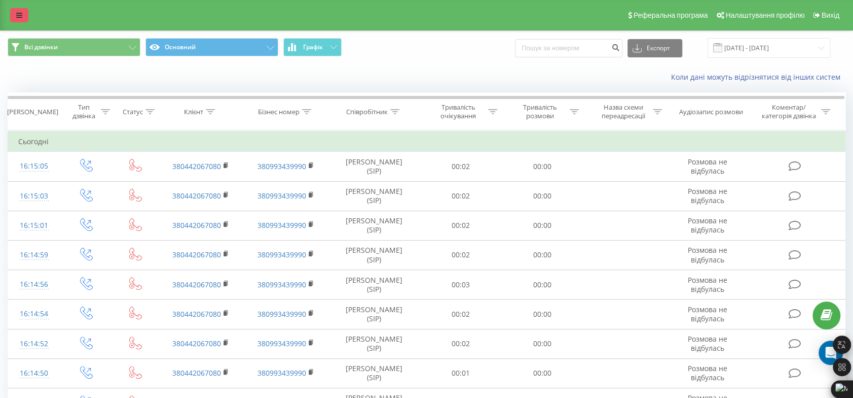
click at [12, 19] on link at bounding box center [19, 15] width 18 height 14
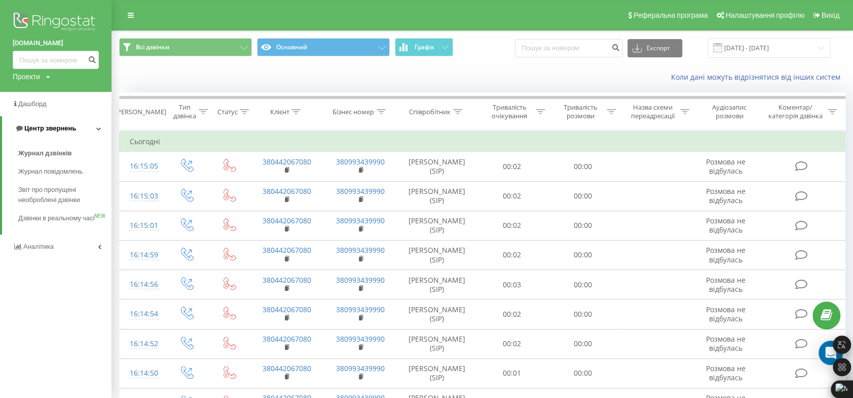
click at [64, 123] on link "Центр звернень" at bounding box center [57, 128] width 110 height 24
click at [74, 130] on link "Центр звернень" at bounding box center [56, 128] width 112 height 24
click at [46, 151] on span "Журнал дзвінків" at bounding box center [45, 153] width 54 height 10
